Goal: Navigation & Orientation: Find specific page/section

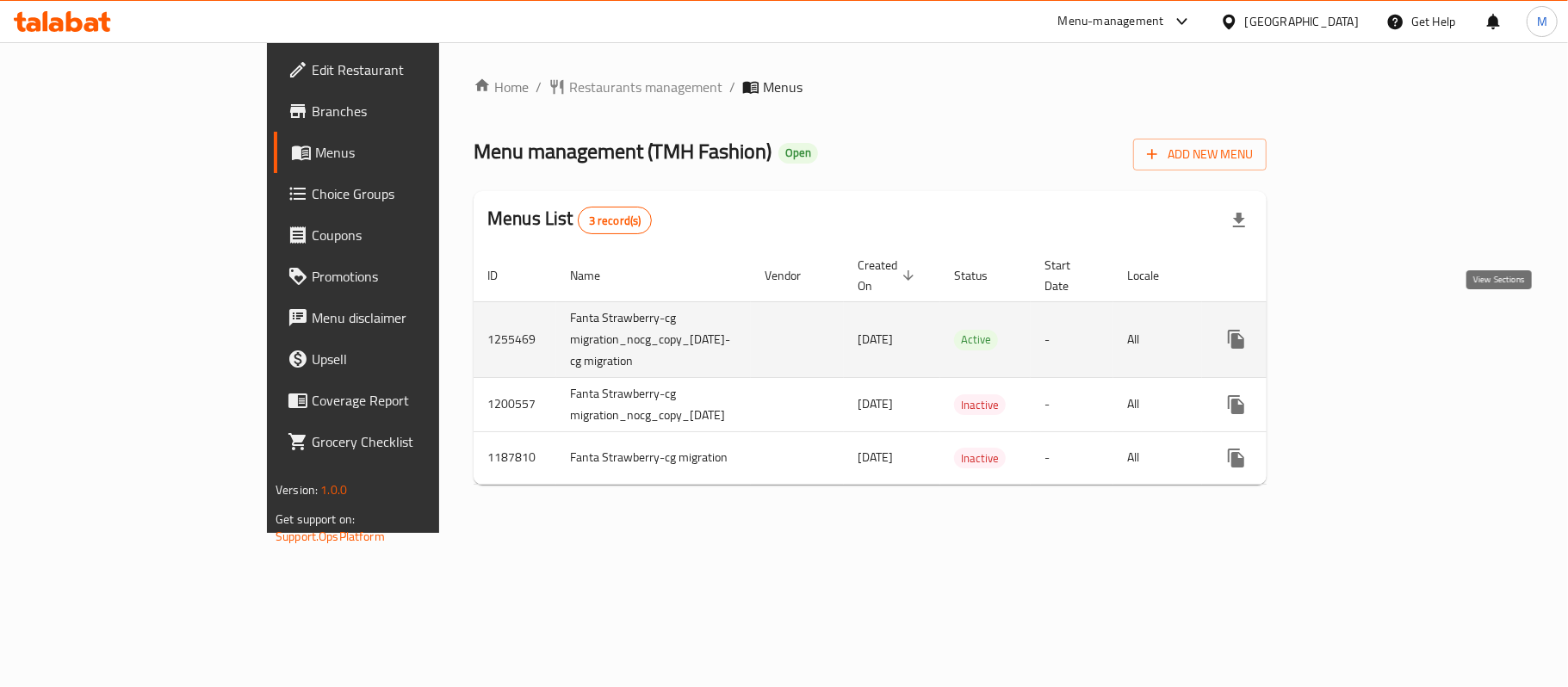
click at [1381, 319] on link "enhanced table" at bounding box center [1360, 339] width 41 height 41
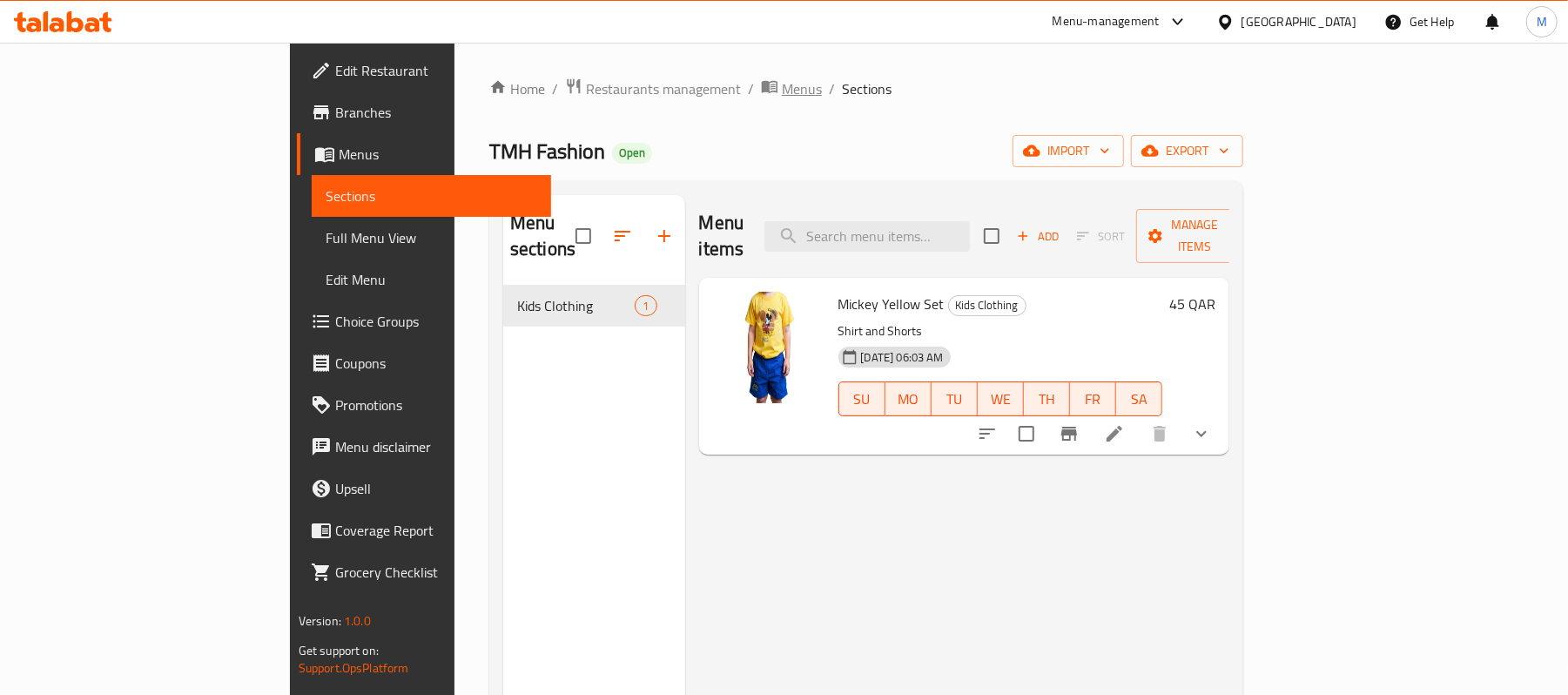
click at [782, 84] on span "Menus" at bounding box center [802, 89] width 40 height 21
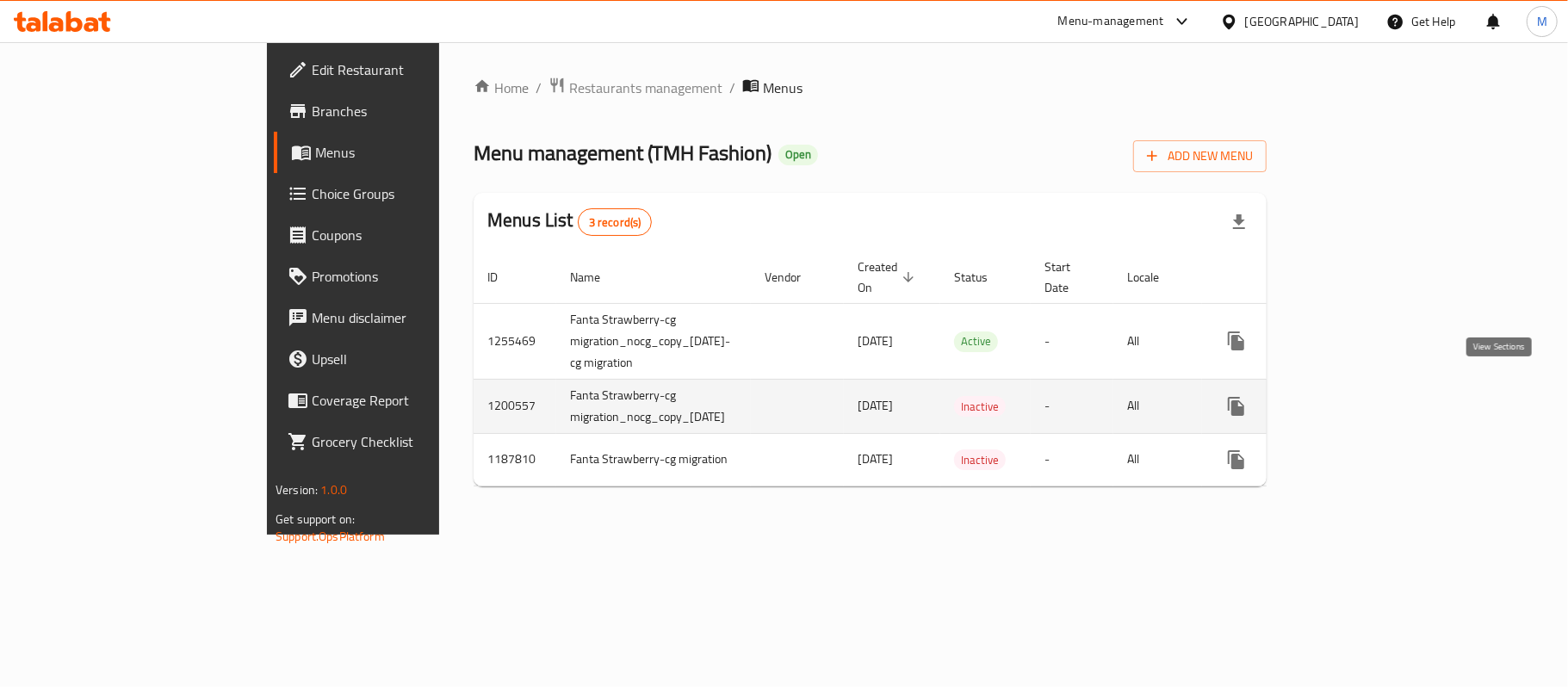
click at [1371, 396] on icon "enhanced table" at bounding box center [1361, 406] width 21 height 21
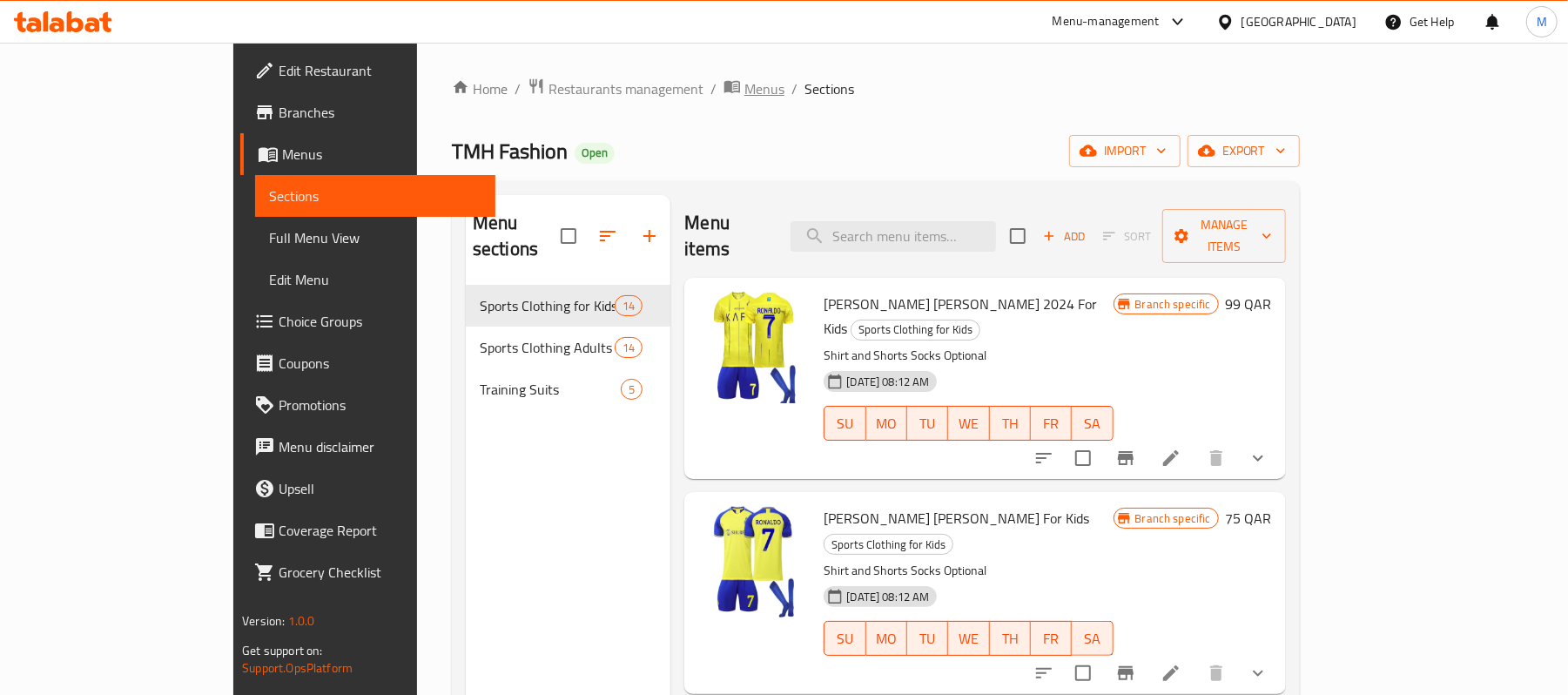
click at [745, 79] on span "Menus" at bounding box center [765, 89] width 40 height 21
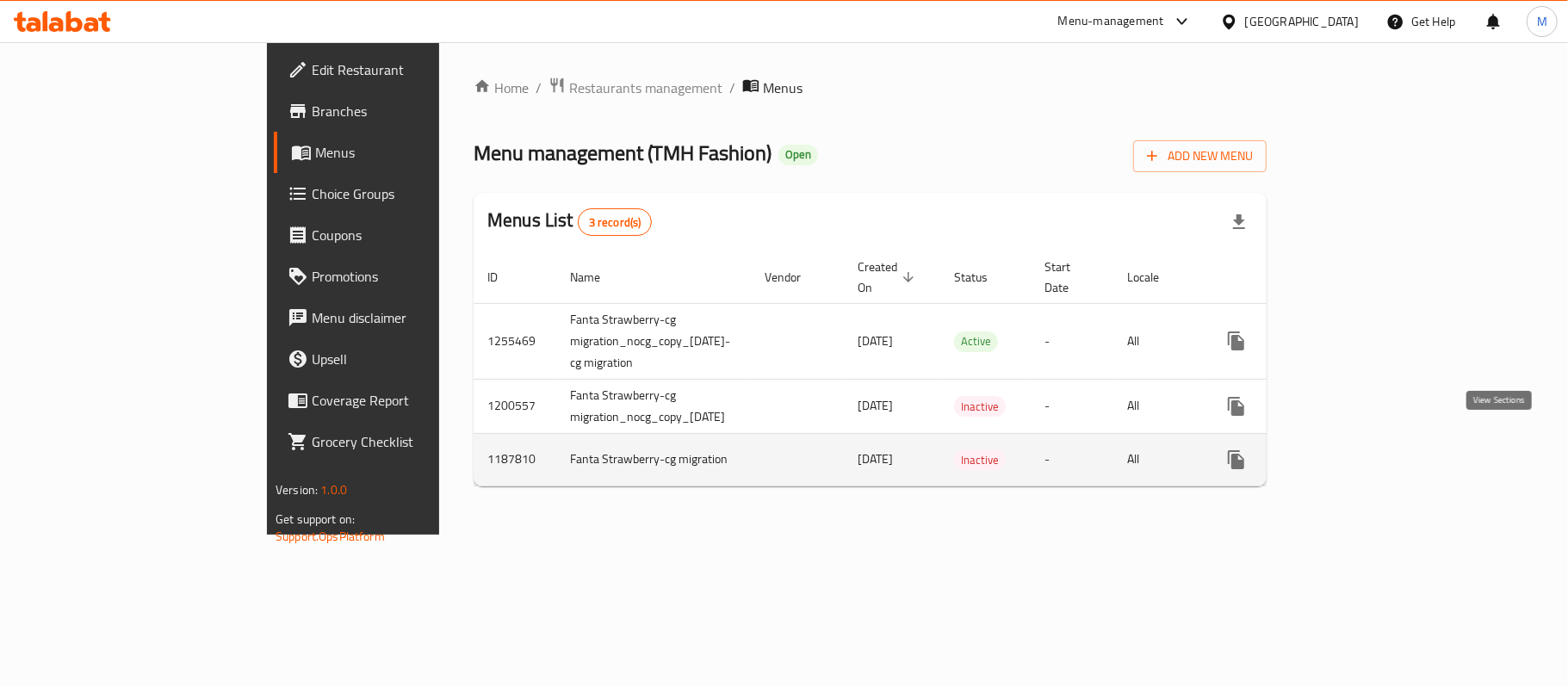
click at [1371, 449] on icon "enhanced table" at bounding box center [1361, 459] width 21 height 21
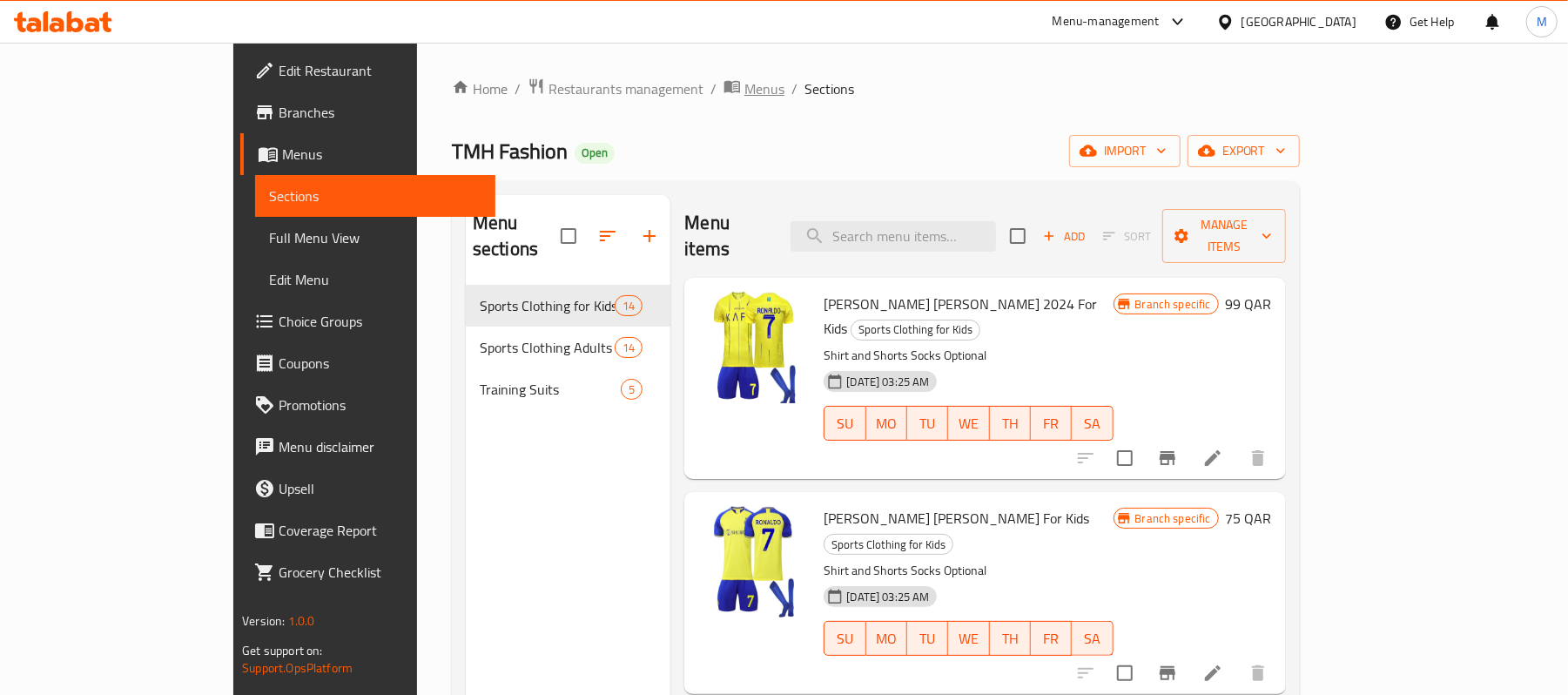
click at [745, 90] on span "Menus" at bounding box center [765, 89] width 40 height 21
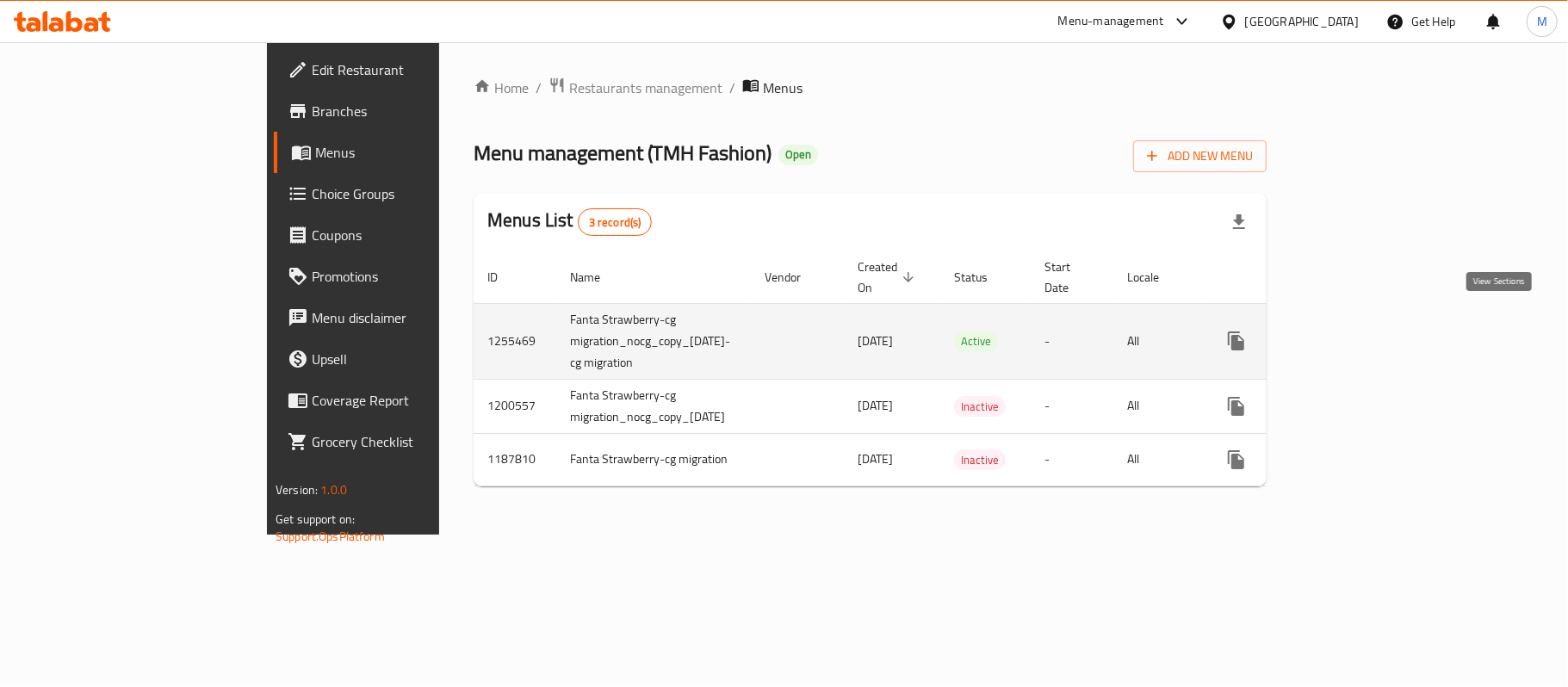
click at [1371, 331] on icon "enhanced table" at bounding box center [1361, 341] width 21 height 21
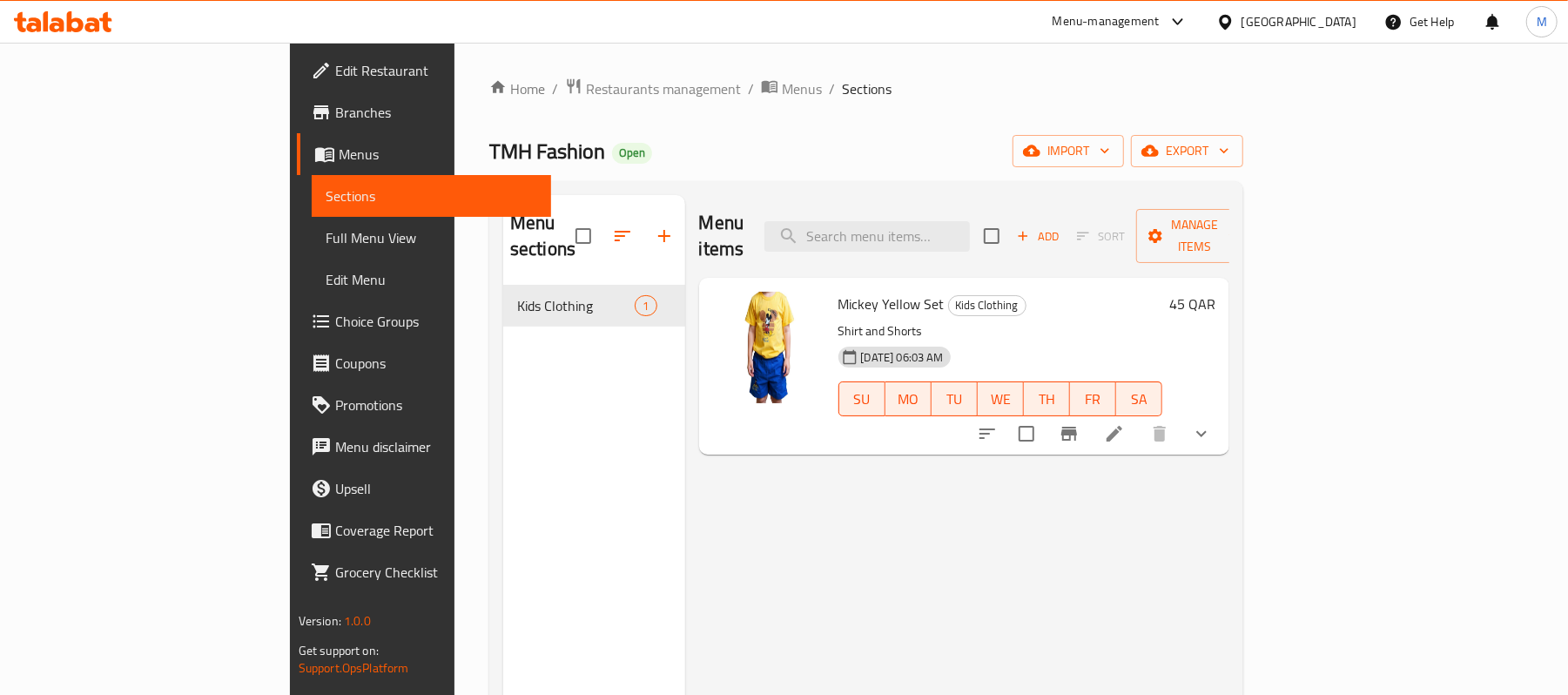
click at [335, 120] on span "Branches" at bounding box center [436, 112] width 203 height 21
